Goal: Task Accomplishment & Management: Complete application form

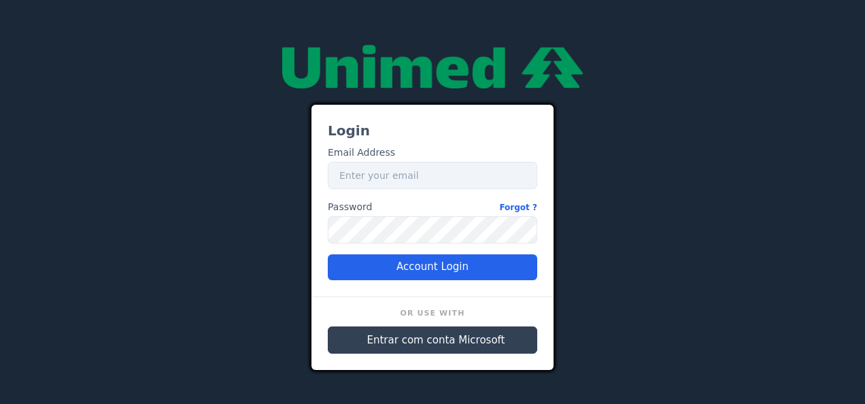
click at [409, 339] on span "Entrar com conta Microsoft" at bounding box center [436, 341] width 138 height 16
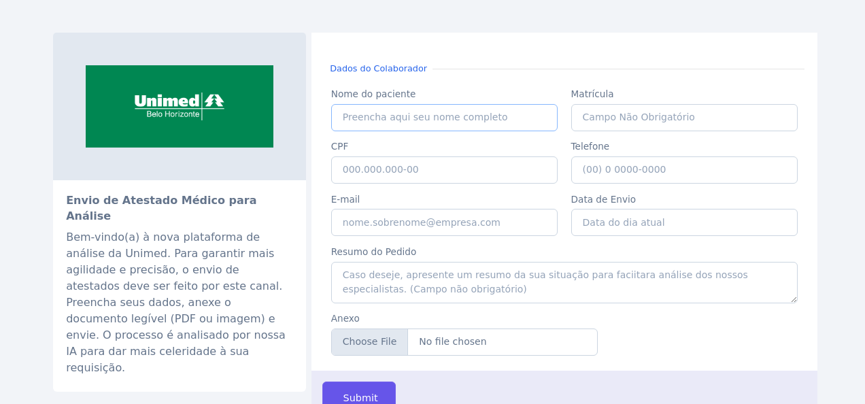
click at [417, 119] on input "Nome do paciente" at bounding box center [444, 117] width 227 height 27
type input "VIVIANE TEIXEIRA SANTOS"
click at [426, 173] on input "CPF" at bounding box center [444, 169] width 227 height 27
paste input "052.157.936-89"
type input "052.157.936-89"
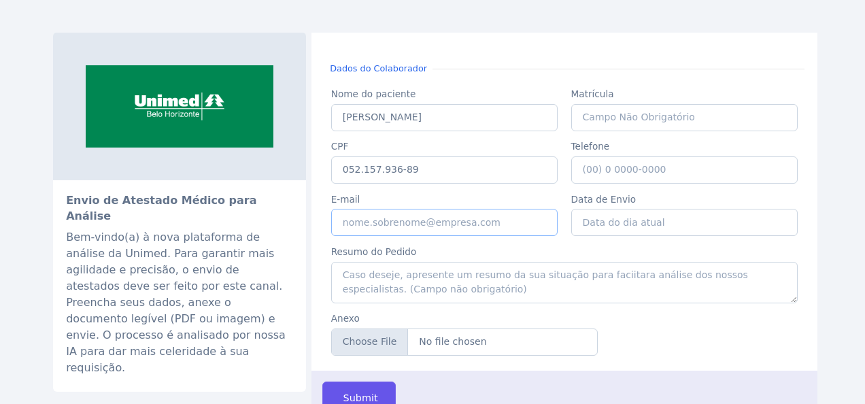
click at [456, 224] on input "E-mail" at bounding box center [444, 222] width 227 height 27
type input "[EMAIL_ADDRESS][PERSON_NAME][DOMAIN_NAME]"
type input "(31) 9 9440-8488"
click at [638, 220] on input "Data de Envio" at bounding box center [684, 222] width 227 height 27
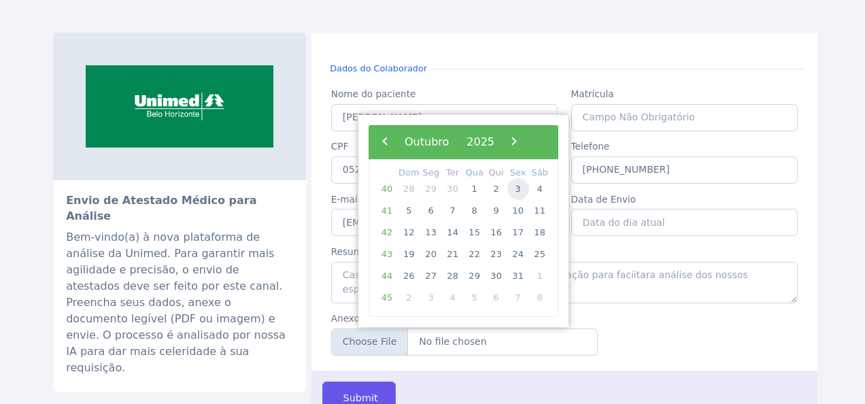
click at [517, 190] on span "3" at bounding box center [518, 189] width 22 height 22
type input "03/10/2025"
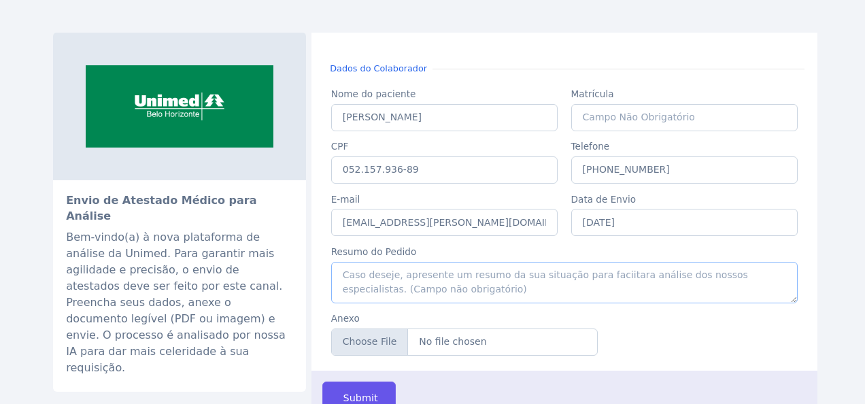
click at [390, 286] on textarea "Resumo do Pedido" at bounding box center [564, 282] width 467 height 41
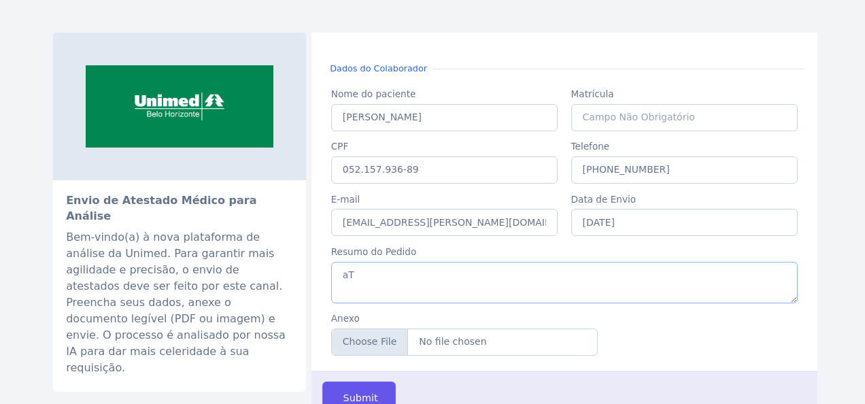
type textarea "a"
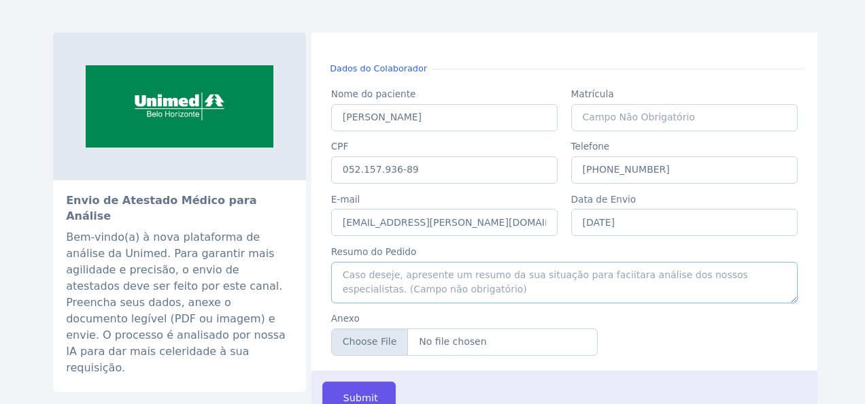
type textarea "a"
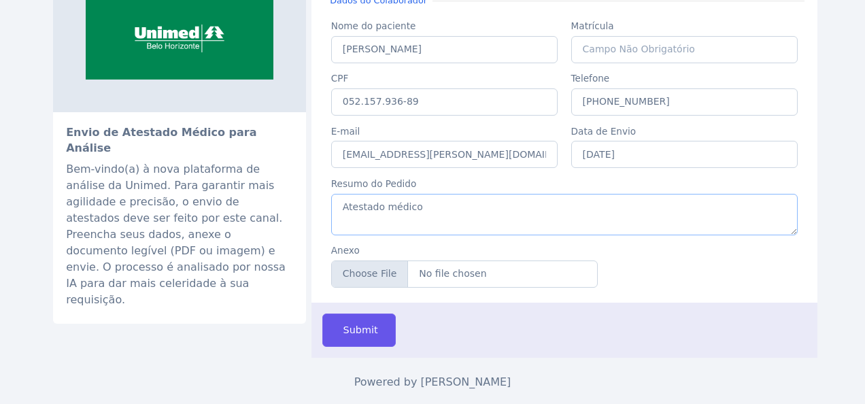
scroll to position [68, 0]
type textarea "Atestado médico"
click at [389, 276] on input "Anexo" at bounding box center [464, 273] width 267 height 27
type input "C:\fakepath\VIVIANE TEIXEIRA CAMPOS (1).pdf"
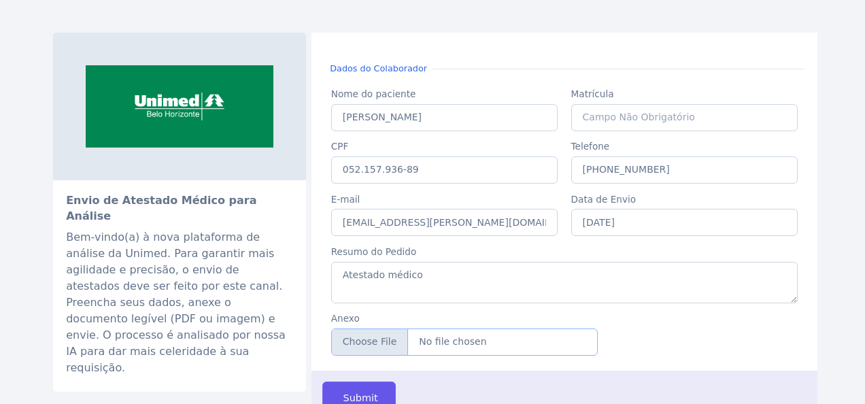
scroll to position [0, 0]
click at [467, 279] on textarea "Atestado médico" at bounding box center [564, 282] width 467 height 41
type textarea "A"
type textarea "Segue o meu atestado médico, de 20 dias e aguardo retorno."
click at [353, 391] on span "Submit" at bounding box center [359, 398] width 37 height 15
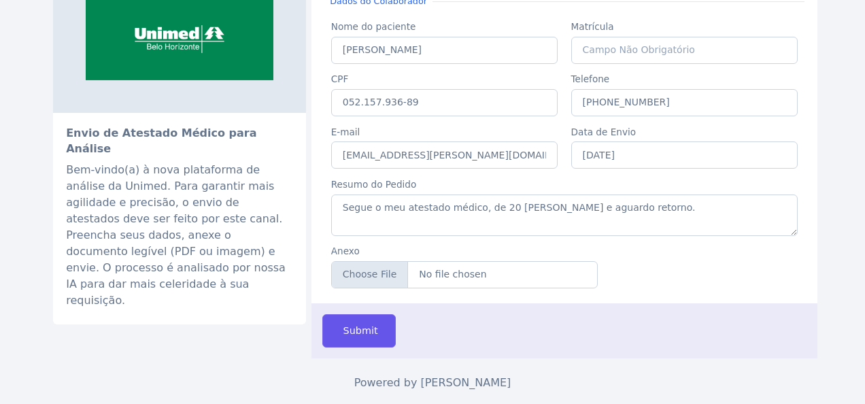
scroll to position [68, 0]
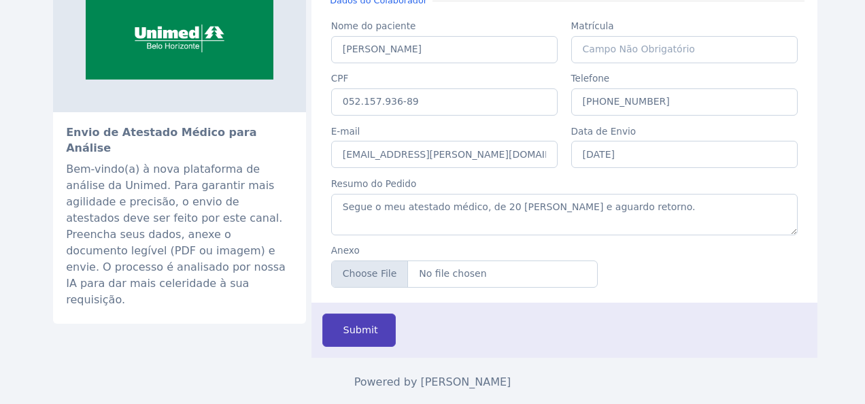
click at [350, 335] on button "Submit" at bounding box center [358, 330] width 73 height 33
drag, startPoint x: 663, startPoint y: 205, endPoint x: 190, endPoint y: 201, distance: 472.7
click at [182, 204] on div "Envio de Atestado Médico para Análise Bem-vindo(a) à nova plataforma de análise…" at bounding box center [432, 161] width 759 height 393
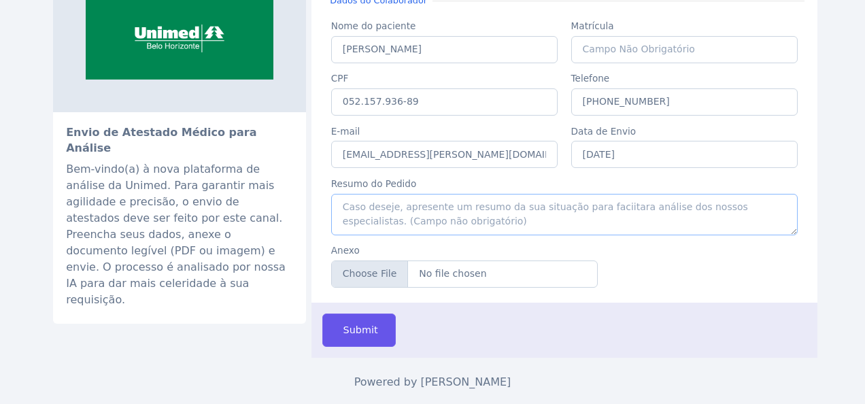
click at [443, 199] on textarea "Resumo do Pedido" at bounding box center [564, 214] width 467 height 41
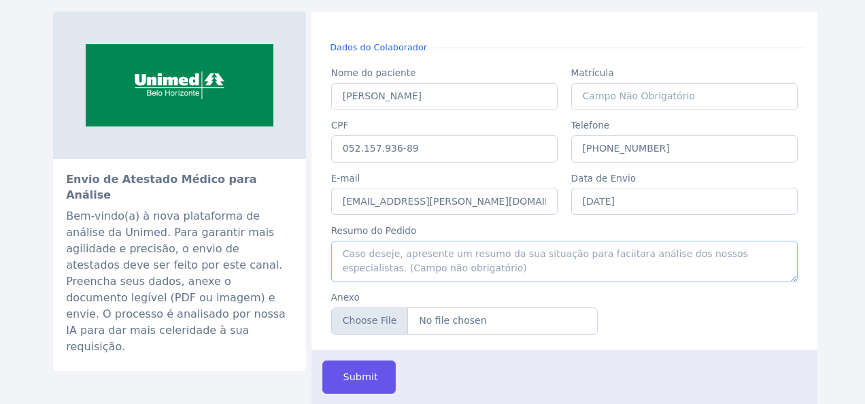
scroll to position [0, 0]
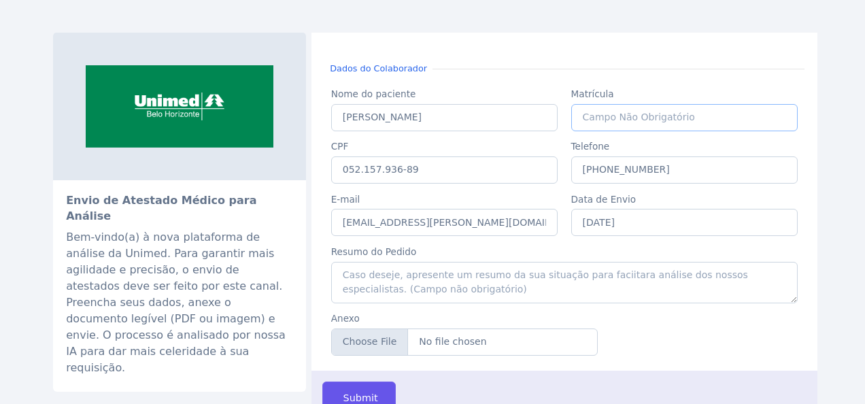
click at [634, 122] on input "Matrícula" at bounding box center [684, 117] width 227 height 27
paste input "14386"
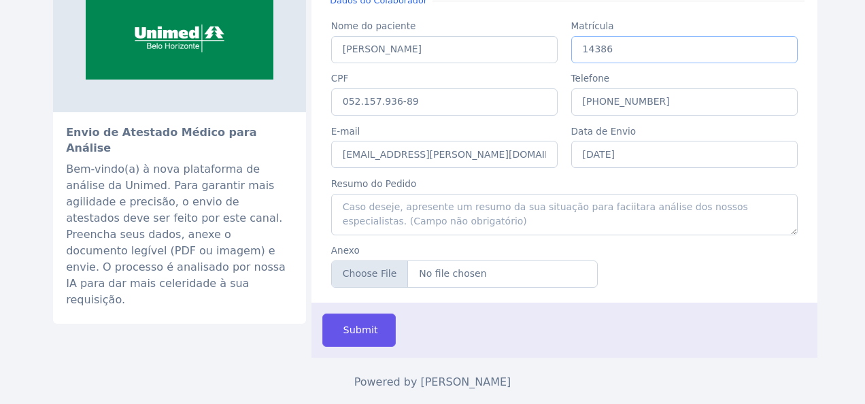
scroll to position [68, 0]
type input "14386"
click at [366, 328] on span "Submit" at bounding box center [359, 330] width 37 height 15
click at [336, 322] on button "Submit" at bounding box center [358, 330] width 73 height 33
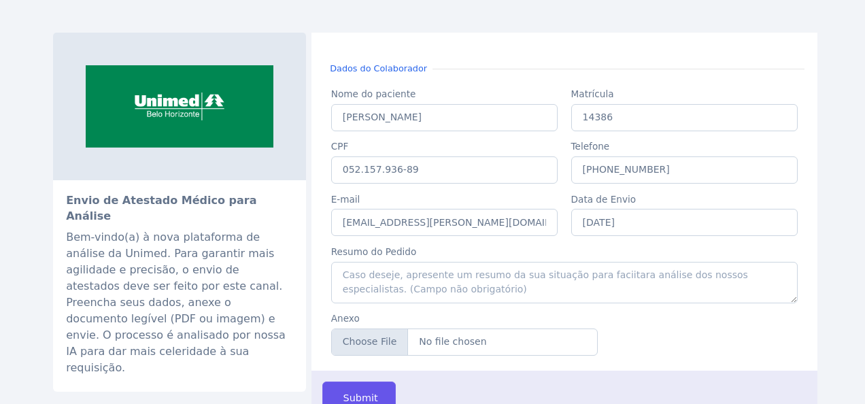
scroll to position [0, 0]
click at [369, 392] on button "Submit" at bounding box center [358, 398] width 73 height 33
click at [345, 391] on span "Submit" at bounding box center [359, 398] width 37 height 15
click at [377, 397] on button "Submit" at bounding box center [358, 398] width 73 height 33
click at [358, 388] on button "Submit" at bounding box center [358, 398] width 73 height 33
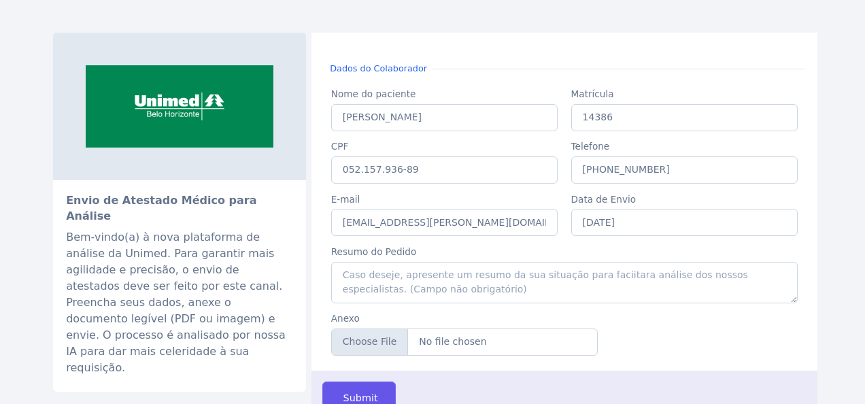
click at [235, 14] on div "Envio de Atestado Médico para Análise Bem-vindo(a) à nova plataforma de análise…" at bounding box center [432, 213] width 775 height 426
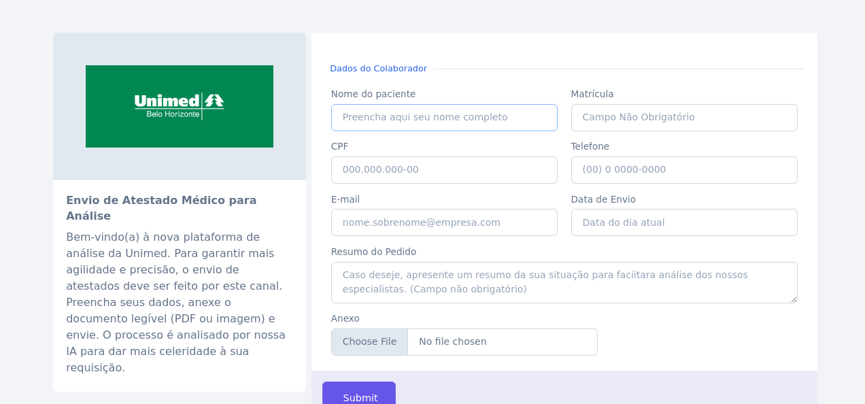
click at [464, 121] on input "Nome do paciente" at bounding box center [444, 117] width 227 height 27
type input "c"
type input "v"
type input "VIVIANE TEIXEIRA CAMPOS"
click at [453, 169] on input "CPF" at bounding box center [444, 169] width 227 height 27
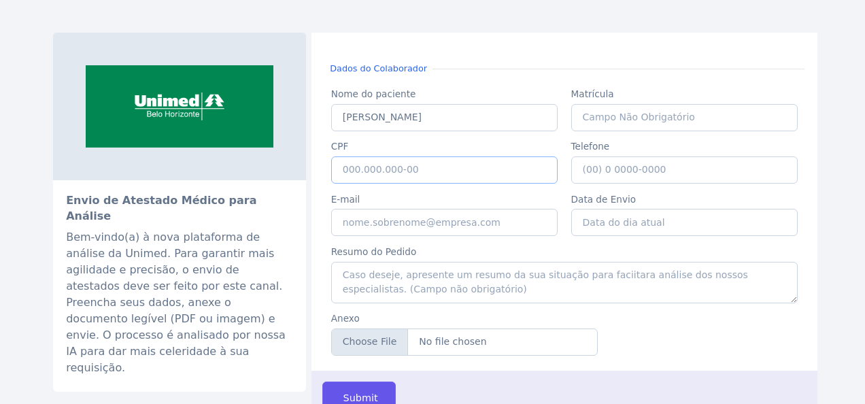
paste input "052.157.936-89"
type input "052.157.936-89"
click at [433, 216] on input "E-mail" at bounding box center [444, 222] width 227 height 27
type input "grete.araujo@unimedbh.com.br"
type input "14386"
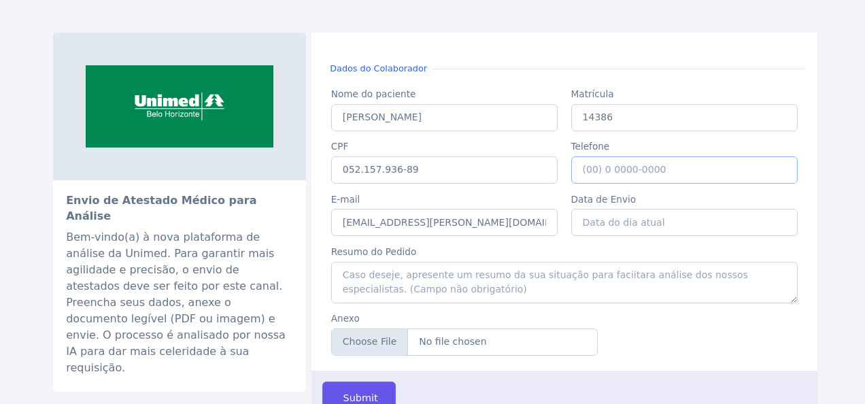
type input "(31) 9 9440-8488"
type input "03/10/2025"
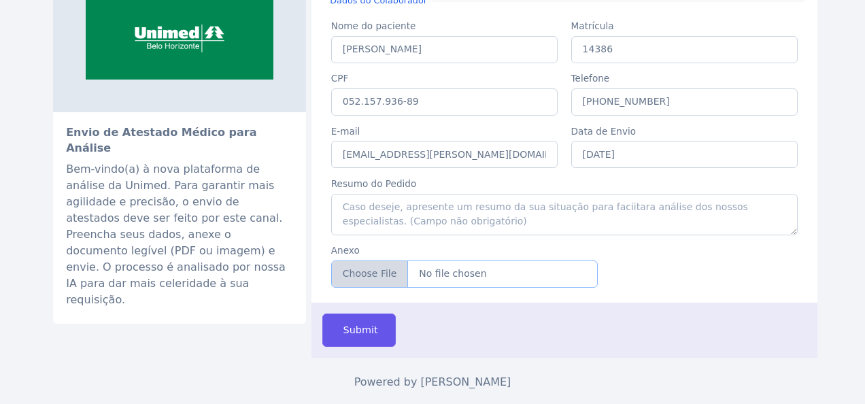
click at [381, 278] on input "Anexo" at bounding box center [464, 273] width 267 height 27
type input "C:\fakepath\VIVIANE TEIXEIRA CAMPOS.pdf"
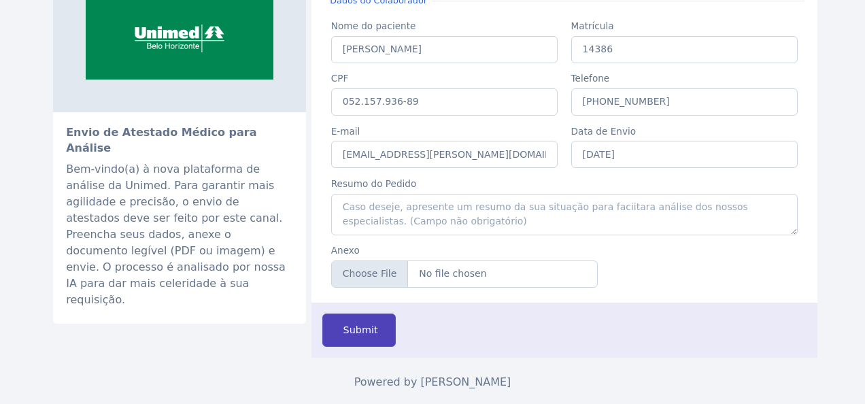
click at [336, 328] on button "Submit" at bounding box center [358, 330] width 73 height 33
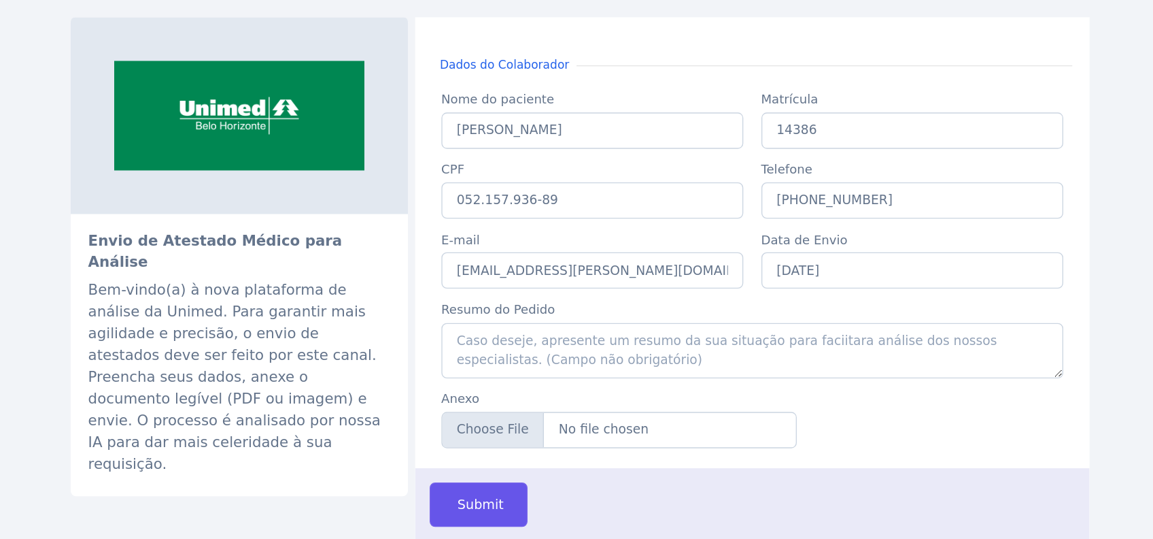
scroll to position [0, 0]
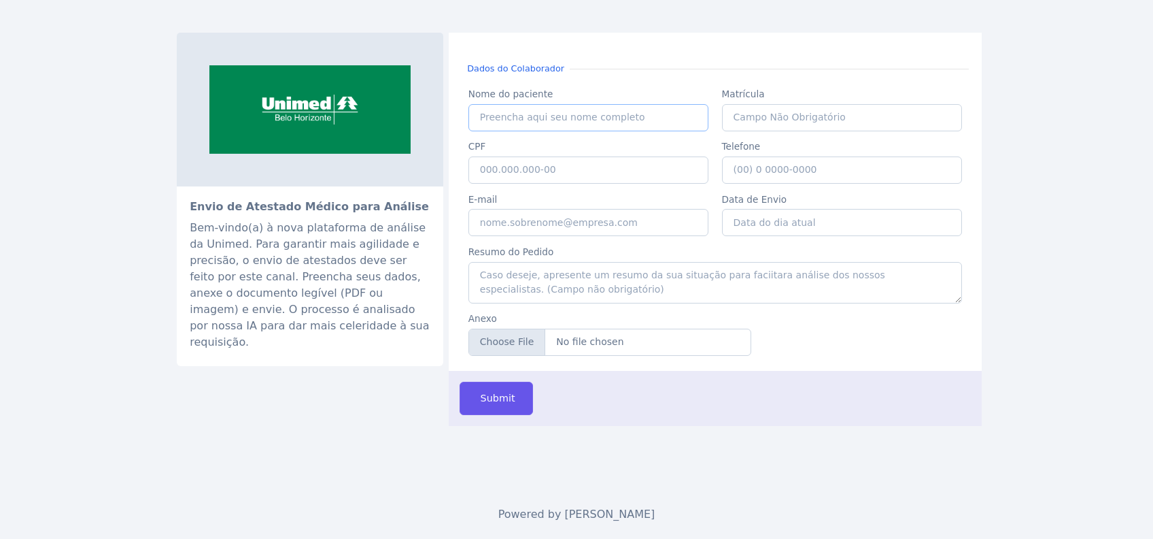
click at [526, 114] on input "Nome do paciente" at bounding box center [589, 117] width 241 height 27
type input "w"
type input "[PERSON_NAME] [PERSON_NAME]"
click at [620, 174] on input "CPF" at bounding box center [589, 169] width 241 height 27
paste input "976.800.286-72"
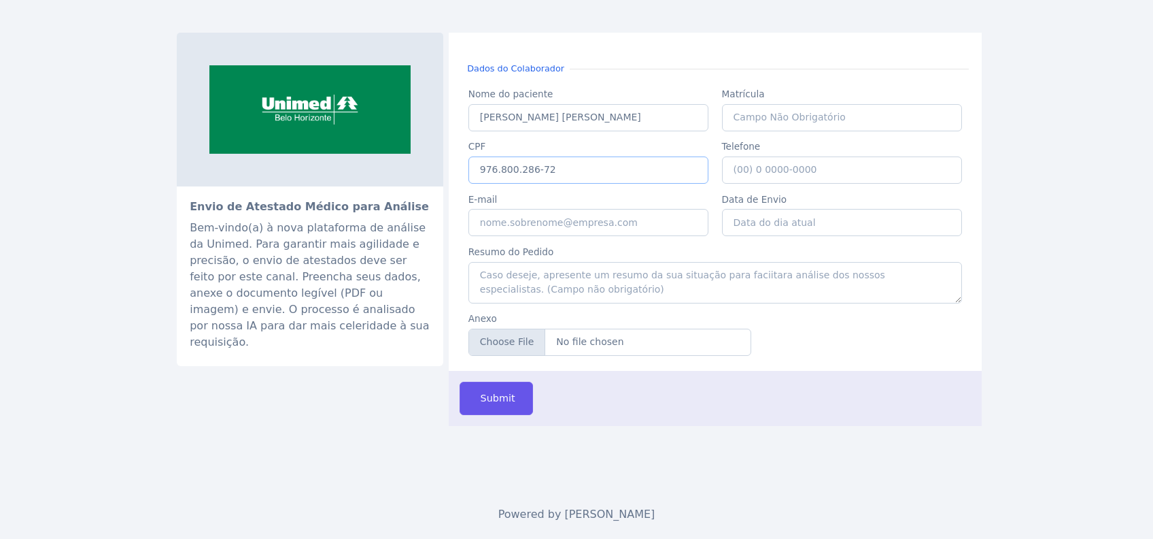
type input "976.800.286-72"
click at [759, 177] on input "Telefone" at bounding box center [842, 169] width 241 height 27
type input "[PHONE_NUMBER]"
type input "14386"
type input "[EMAIL_ADDRESS][PERSON_NAME][DOMAIN_NAME]"
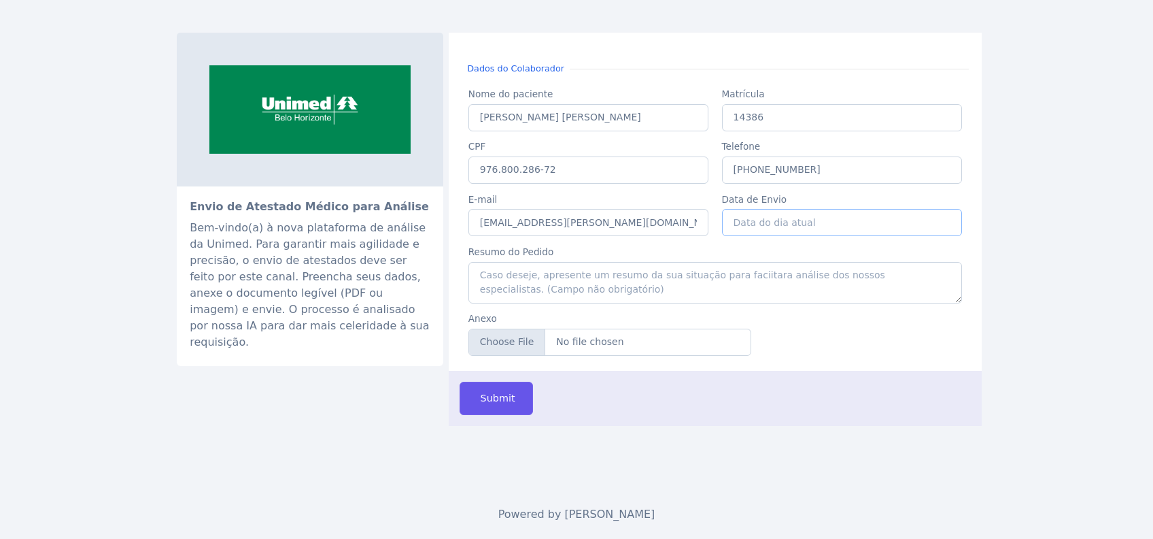
type input "03/10/2025"
click at [527, 343] on input "Anexo" at bounding box center [610, 341] width 283 height 27
type input "C:\fakepath\WESLEY DA SILVA ARAUJO.pdf"
click at [486, 397] on span "Submit" at bounding box center [496, 398] width 37 height 15
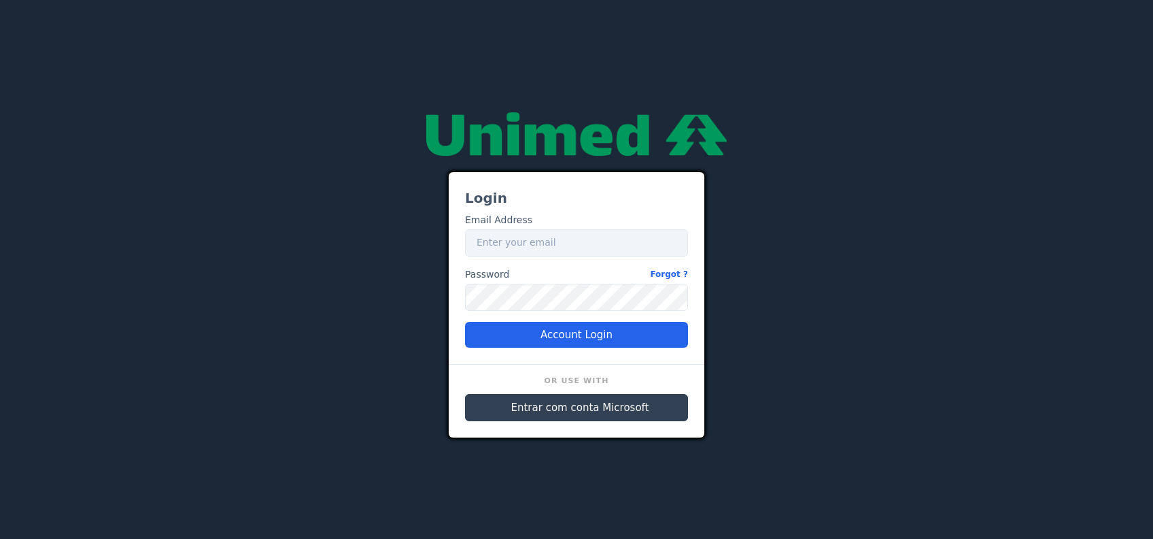
click at [583, 411] on span "Entrar com conta Microsoft" at bounding box center [580, 408] width 138 height 16
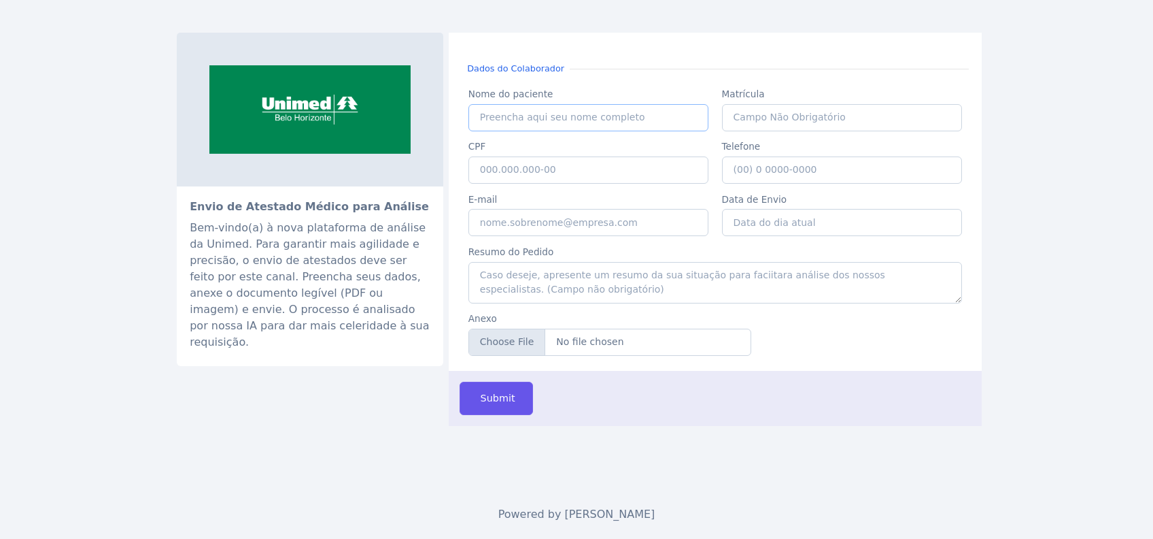
click at [544, 106] on input "Nome do paciente" at bounding box center [589, 117] width 241 height 27
drag, startPoint x: 531, startPoint y: 116, endPoint x: 569, endPoint y: 133, distance: 41.4
click at [533, 116] on input "[PERSON_NAME] [PERSON_NAME]" at bounding box center [589, 117] width 241 height 27
type input "[PERSON_NAME] [PERSON_NAME]"
click at [600, 173] on input "CPF" at bounding box center [589, 169] width 241 height 27
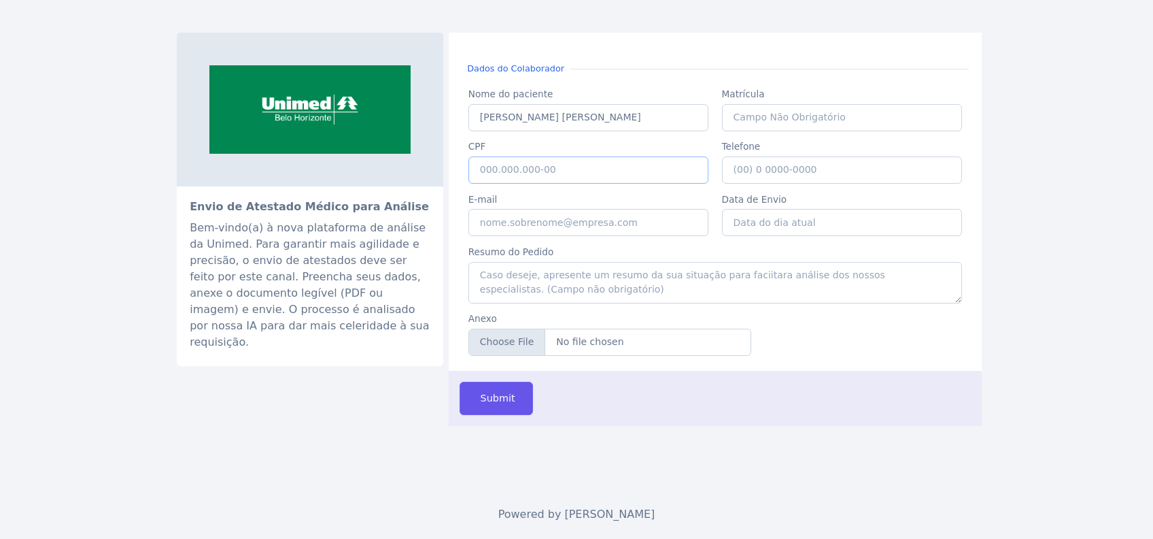
paste input "976.800.286-72"
type input "976.800.286-72"
click at [805, 174] on input "Telefone" at bounding box center [842, 169] width 241 height 27
type input "(31) 9 9440-8488"
type input "14386"
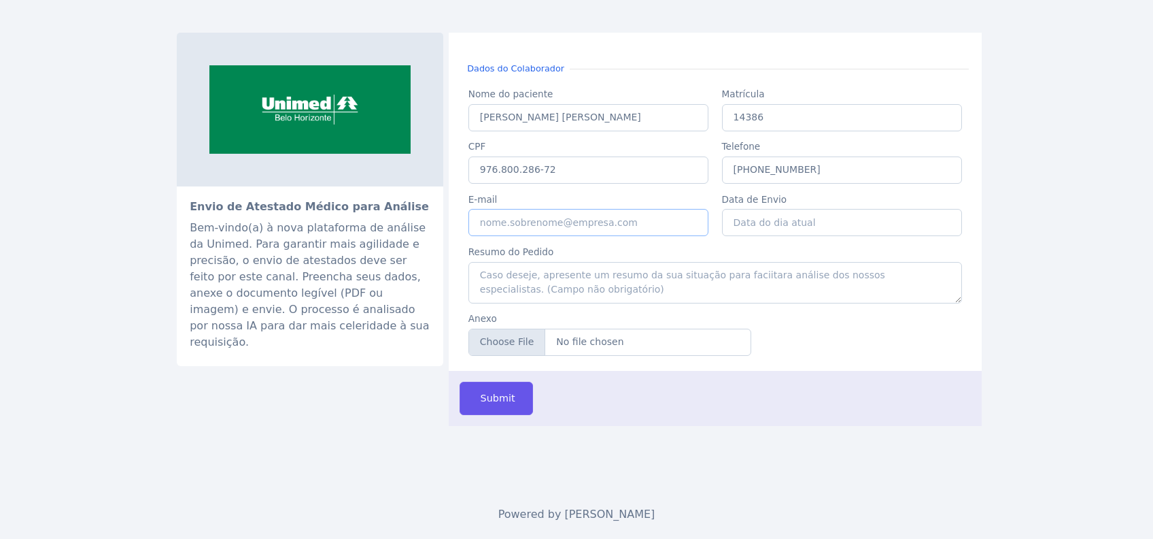
type input "grete.araujo@unimedbh.com.br"
type input "03/10/2025"
click at [508, 338] on input "Anexo" at bounding box center [610, 341] width 283 height 27
type input "C:\fakepath\WESLEY DA SILVA ARAUJO.pdf"
click at [488, 399] on span "Submit" at bounding box center [496, 398] width 37 height 15
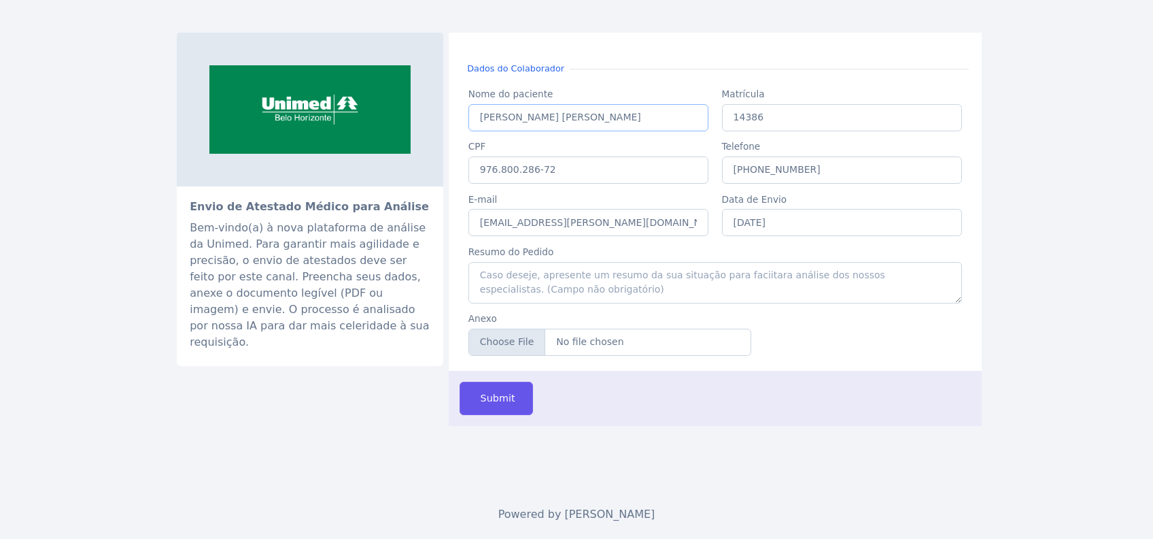
drag, startPoint x: 619, startPoint y: 117, endPoint x: 476, endPoint y: 109, distance: 143.0
click at [476, 109] on input "WESLEY DA SILVA ARAUJO" at bounding box center [589, 117] width 241 height 27
drag, startPoint x: 565, startPoint y: 171, endPoint x: 457, endPoint y: 171, distance: 108.1
click at [457, 171] on div "Dados do Colaborador Nome do paciente Nome do paciente WESLEY DA SILVA ARAUJO M…" at bounding box center [715, 202] width 533 height 338
